Goal: Information Seeking & Learning: Learn about a topic

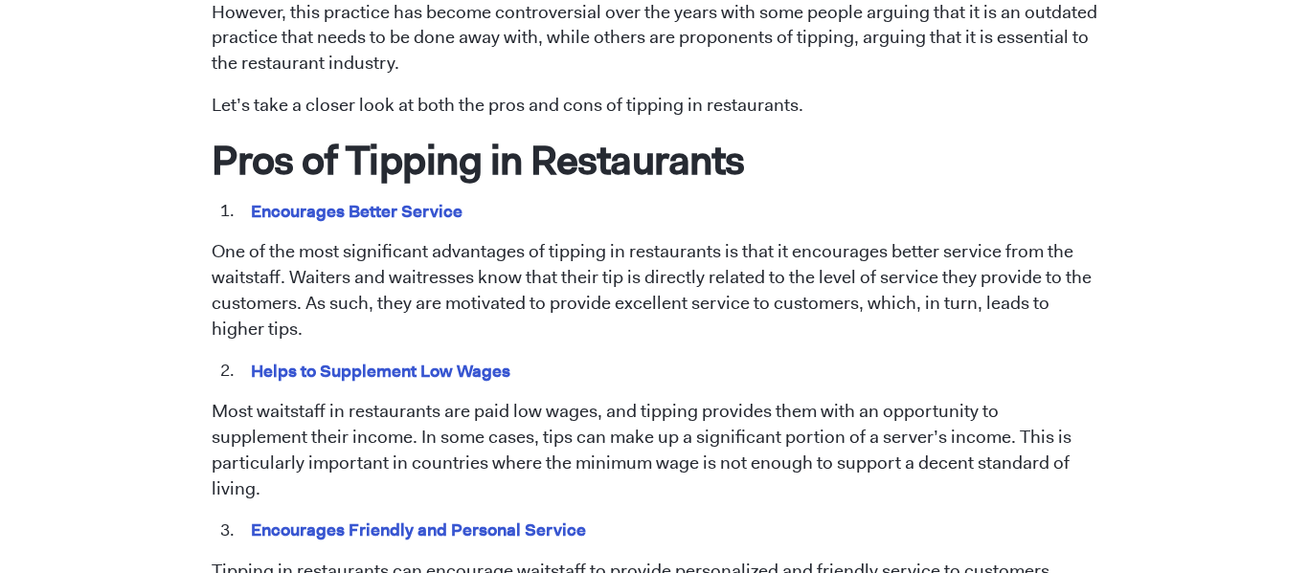
scroll to position [914, 0]
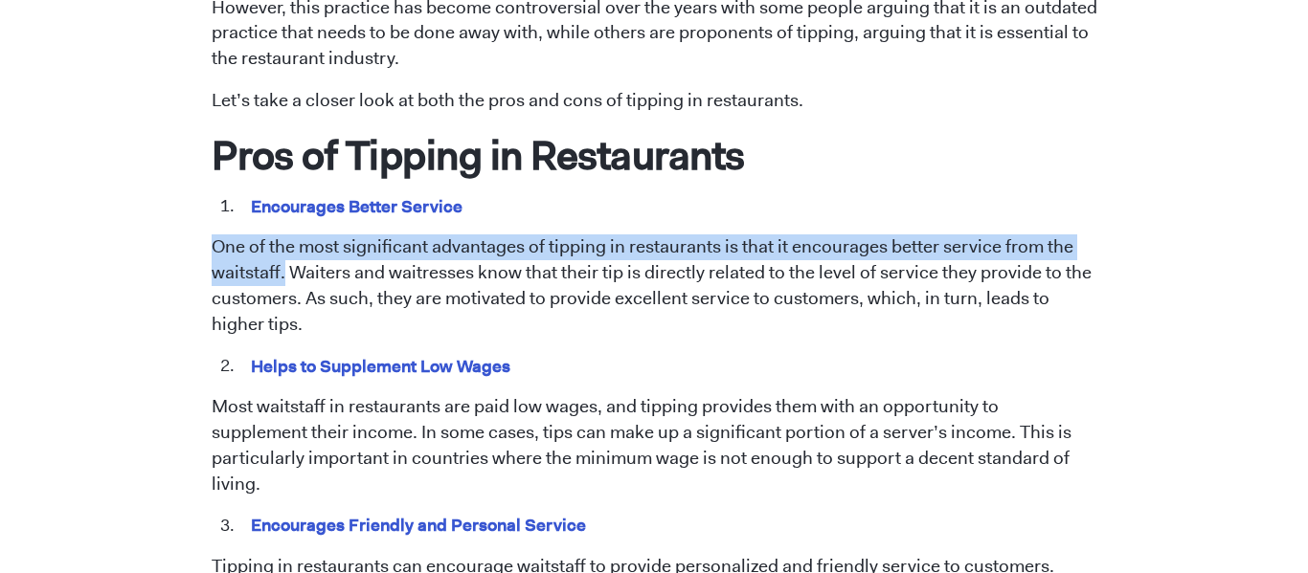
drag, startPoint x: 200, startPoint y: 241, endPoint x: 285, endPoint y: 271, distance: 90.2
copy p "One of the most significant advantages of tipping in restaurants is that it enc…"
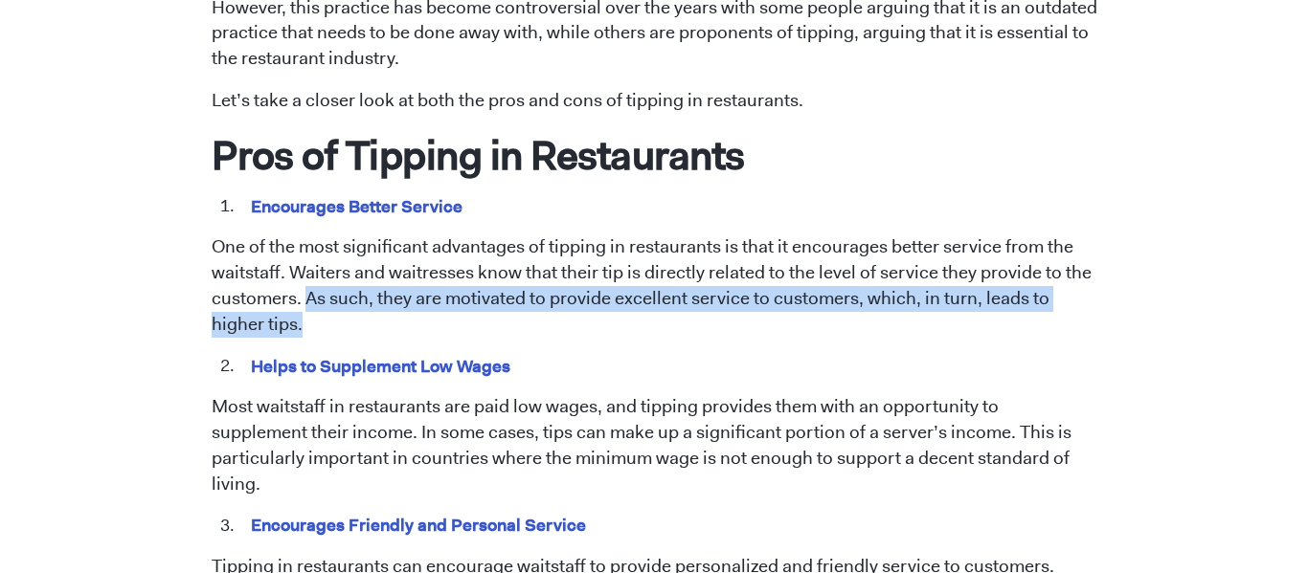
drag, startPoint x: 562, startPoint y: 326, endPoint x: 303, endPoint y: 303, distance: 259.5
click at [303, 303] on p "One of the most significant advantages of tipping in restaurants is that it enc…" at bounding box center [655, 286] width 886 height 103
copy p "As such, they are motivated to provide excellent service to customers, which, i…"
click at [523, 312] on p "One of the most significant advantages of tipping in restaurants is that it enc…" at bounding box center [655, 286] width 886 height 103
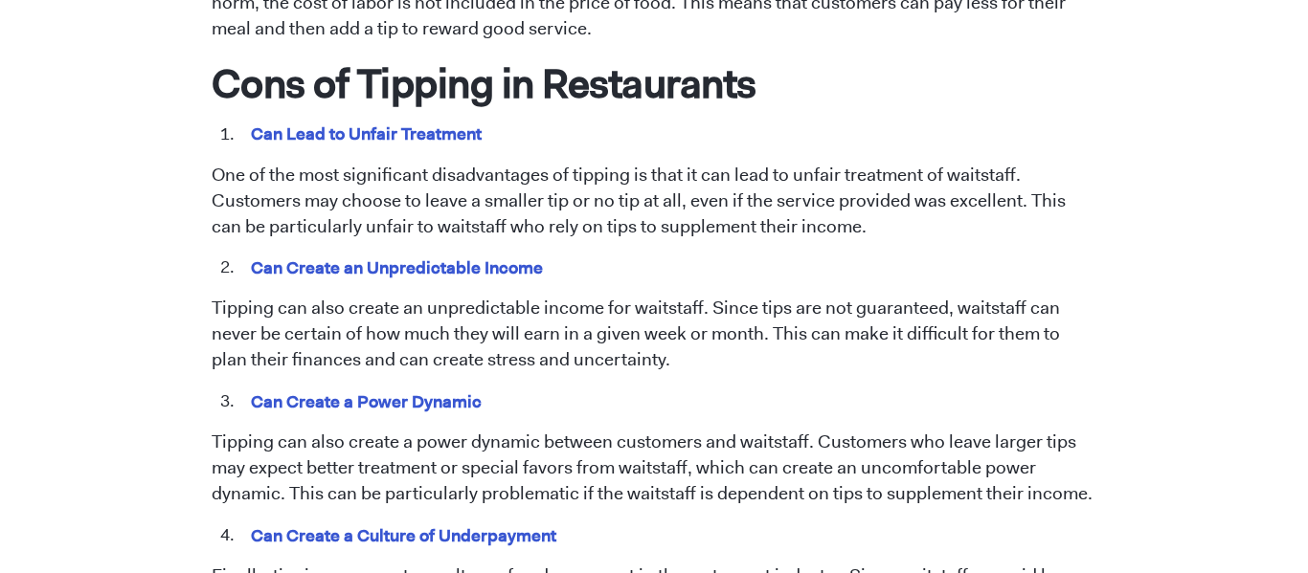
scroll to position [1718, 0]
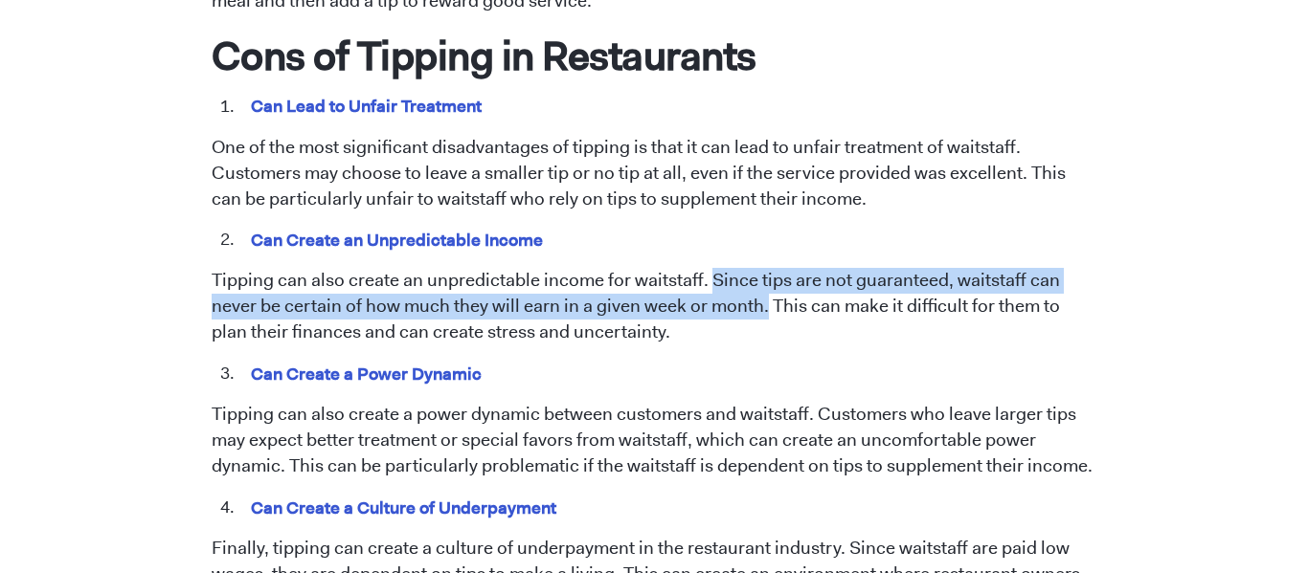
drag, startPoint x: 711, startPoint y: 250, endPoint x: 763, endPoint y: 290, distance: 65.5
click at [763, 290] on p "Tipping can also create an unpredictable income for waitstaff. Since tips are n…" at bounding box center [655, 307] width 886 height 78
copy p "Since tips are not guaranteed, waitstaff can never be certain of how much they …"
